Goal: Transaction & Acquisition: Purchase product/service

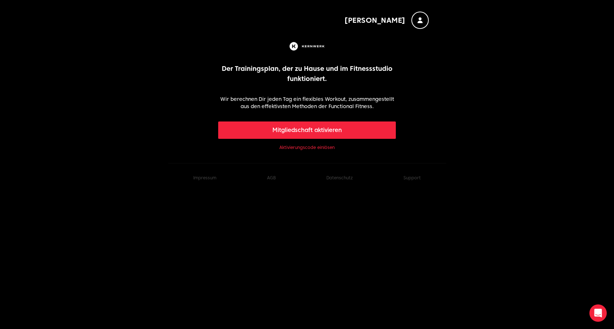
click at [305, 147] on link "Aktivierungscode einlösen" at bounding box center [306, 148] width 55 height 6
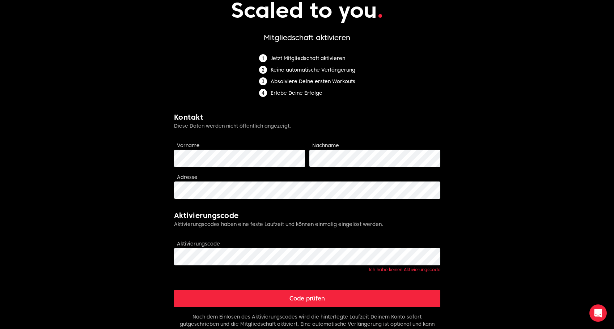
scroll to position [63, 0]
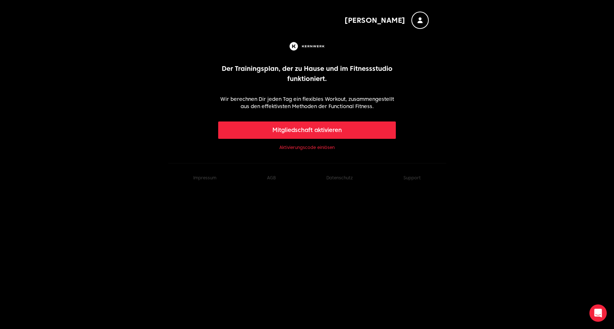
click at [324, 130] on button "Mitgliedschaft aktivieren" at bounding box center [307, 130] width 178 height 17
click at [315, 135] on button "Mitgliedschaft aktivieren" at bounding box center [307, 130] width 178 height 17
click at [294, 130] on button "Mitgliedschaft aktivieren" at bounding box center [307, 130] width 178 height 17
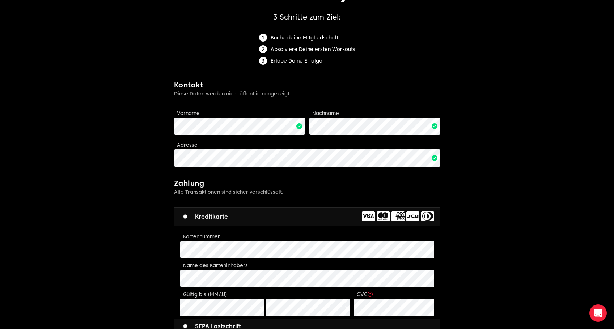
scroll to position [88, 0]
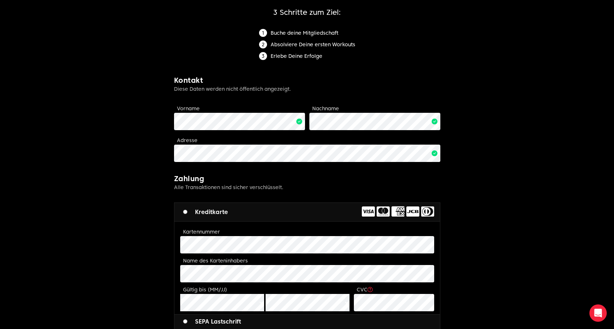
click at [221, 289] on label "Gültig bis (MM/JJ)" at bounding box center [205, 290] width 44 height 6
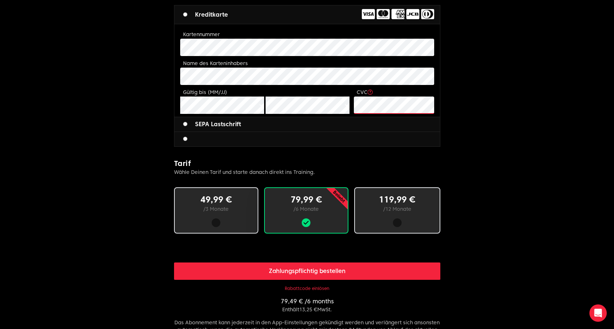
scroll to position [286, 0]
click at [319, 288] on button "Rabattcode einlösen" at bounding box center [307, 289] width 44 height 6
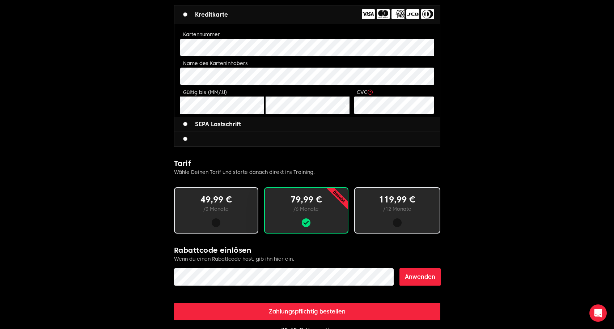
click at [420, 279] on button "Anwenden" at bounding box center [419, 276] width 41 height 17
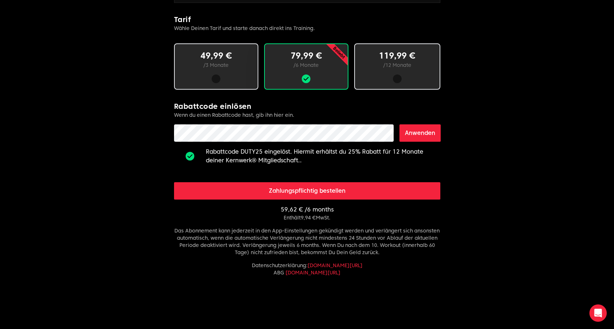
scroll to position [429, 0]
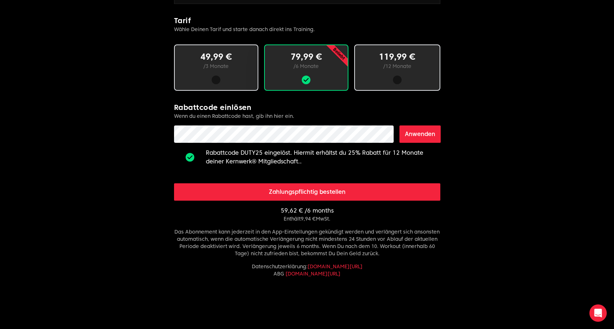
click at [311, 194] on button "Zahlungspflichtig bestellen" at bounding box center [307, 191] width 266 height 17
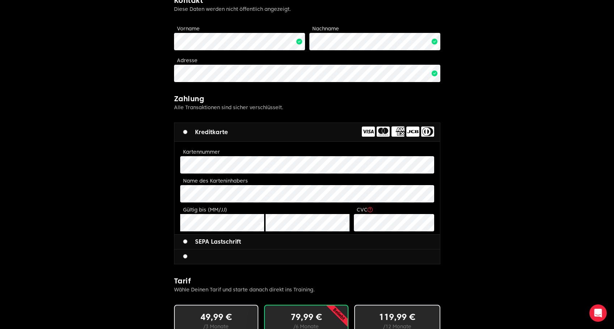
click at [289, 273] on form "Limitless fitness . Scaled to you . 3 Schritte zum Ziel: Buche deine Mitgliedsc…" at bounding box center [307, 223] width 266 height 724
click at [294, 282] on h2 "Tarif" at bounding box center [307, 281] width 266 height 10
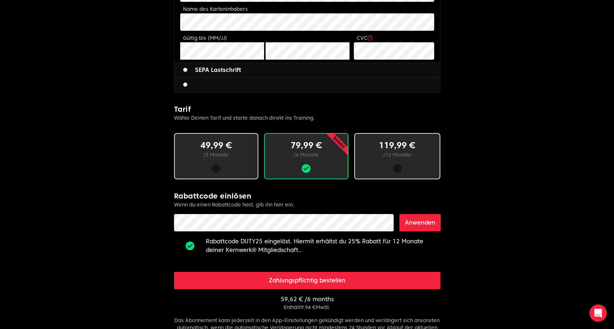
scroll to position [341, 0]
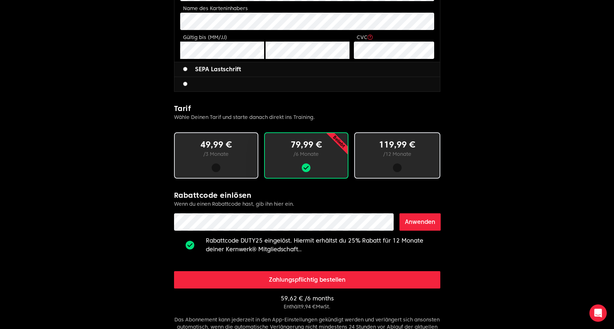
click at [301, 278] on button "Zahlungspflichtig bestellen" at bounding box center [307, 279] width 266 height 17
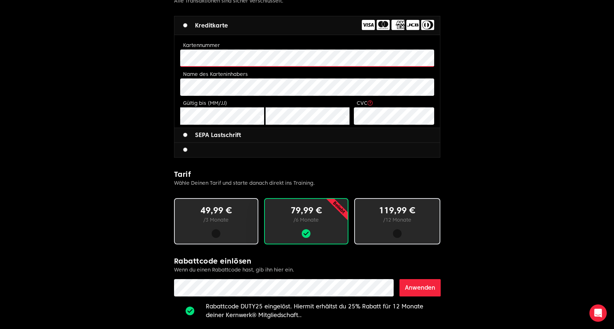
scroll to position [274, 0]
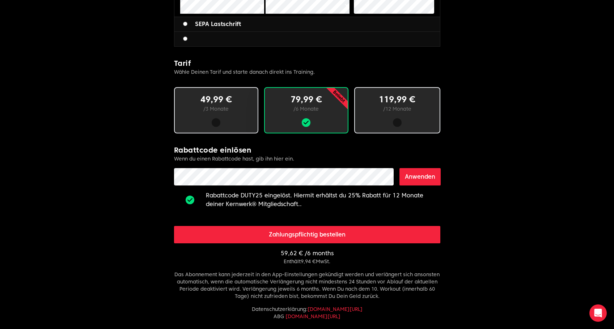
click at [307, 231] on button "Zahlungspflichtig bestellen" at bounding box center [307, 234] width 266 height 17
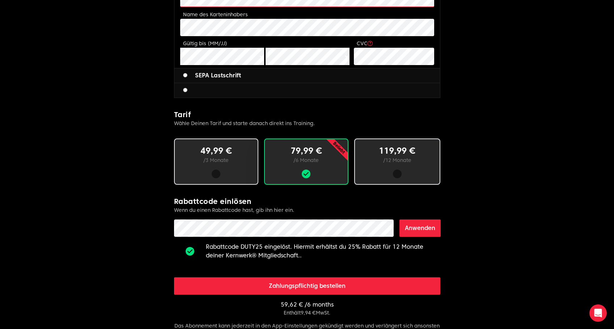
scroll to position [338, 0]
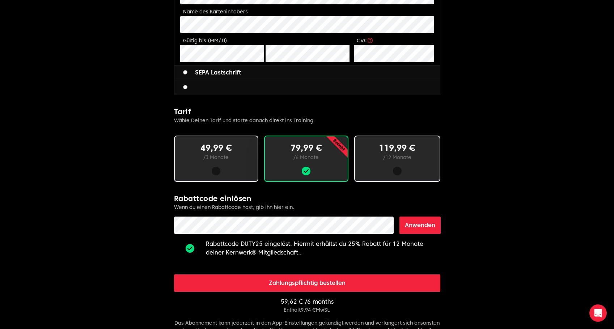
click at [322, 286] on button "Zahlungspflichtig bestellen" at bounding box center [307, 283] width 266 height 17
